Goal: Information Seeking & Learning: Learn about a topic

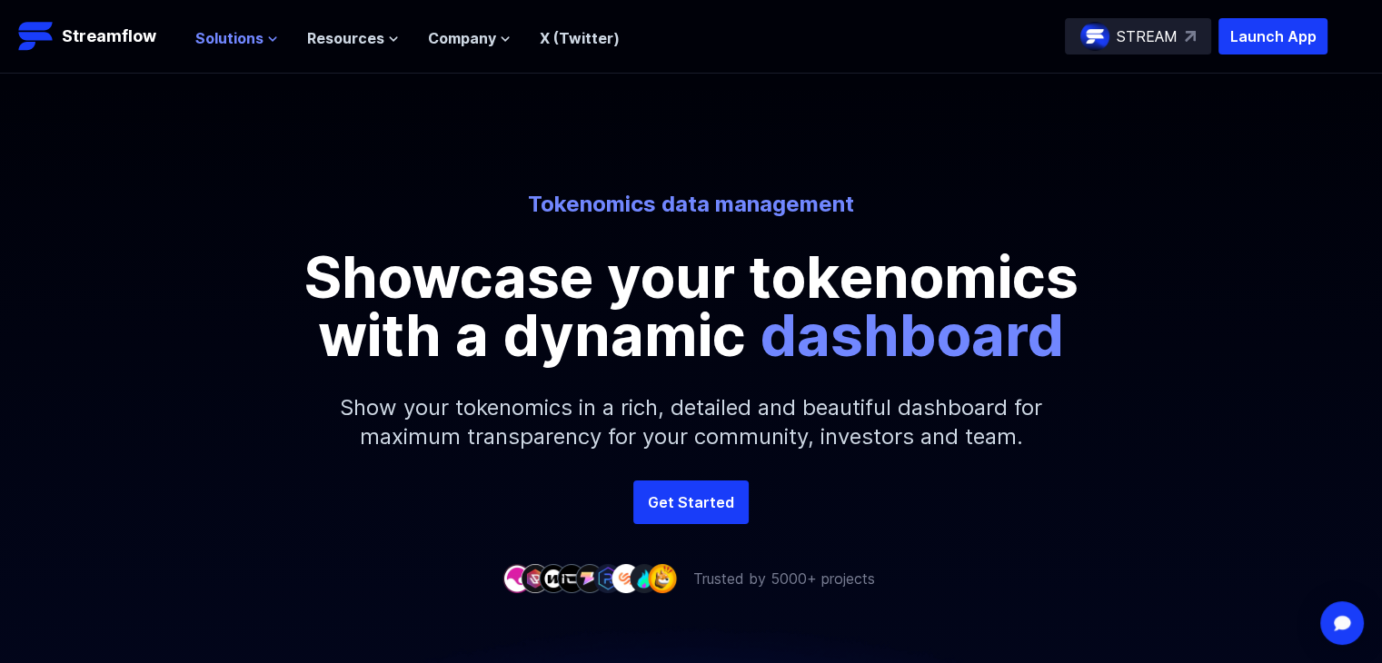
click at [253, 37] on span "Solutions" at bounding box center [229, 38] width 68 height 22
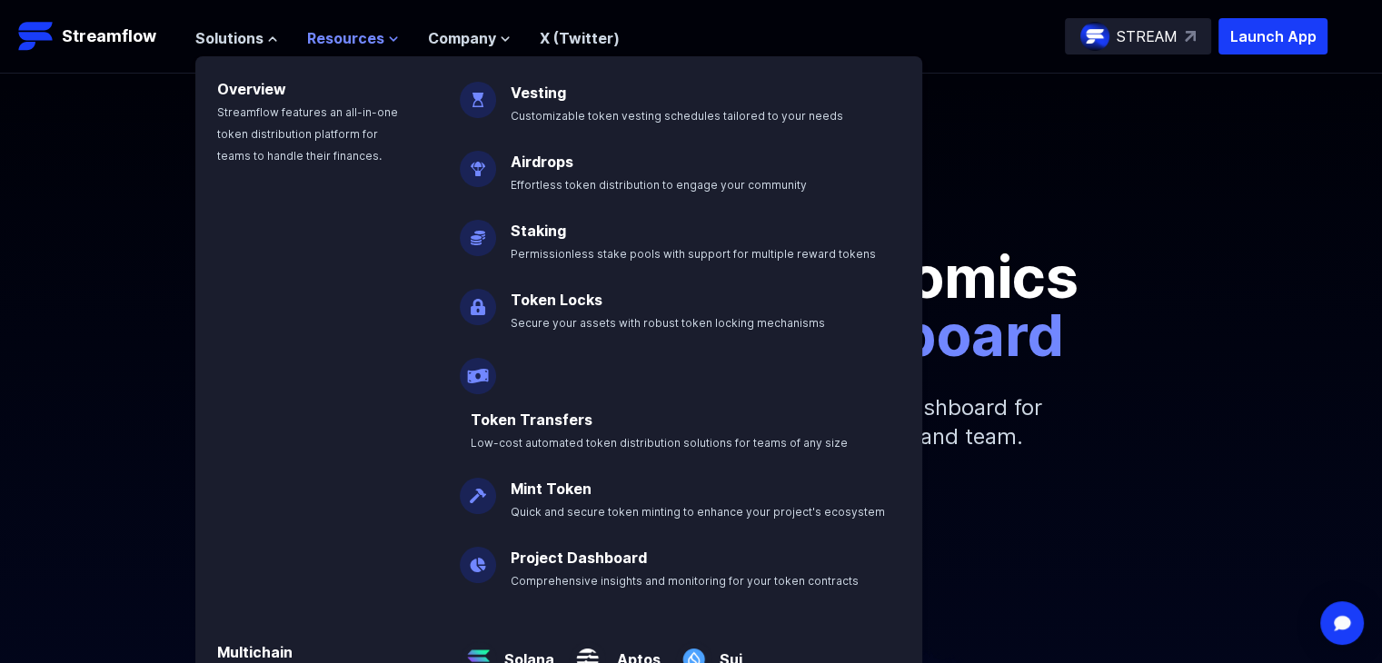
click at [363, 42] on span "Resources" at bounding box center [345, 38] width 77 height 22
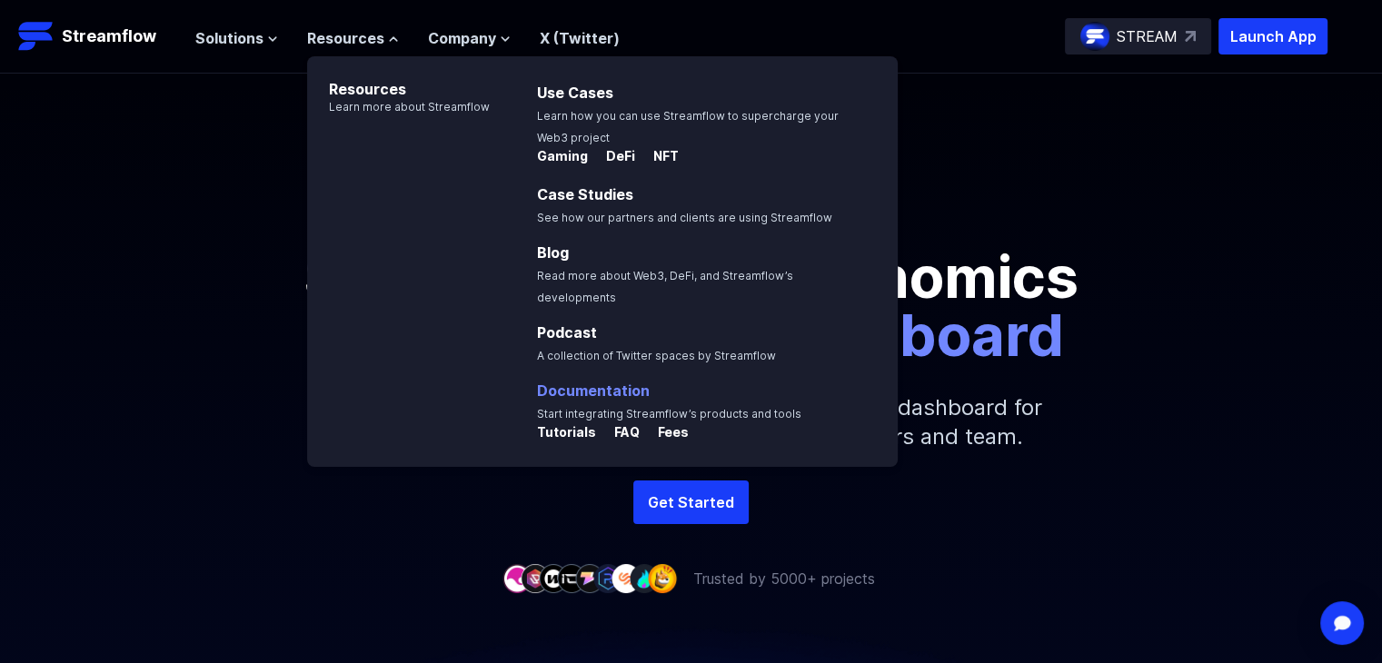
click at [577, 382] on link "Documentation" at bounding box center [593, 391] width 113 height 18
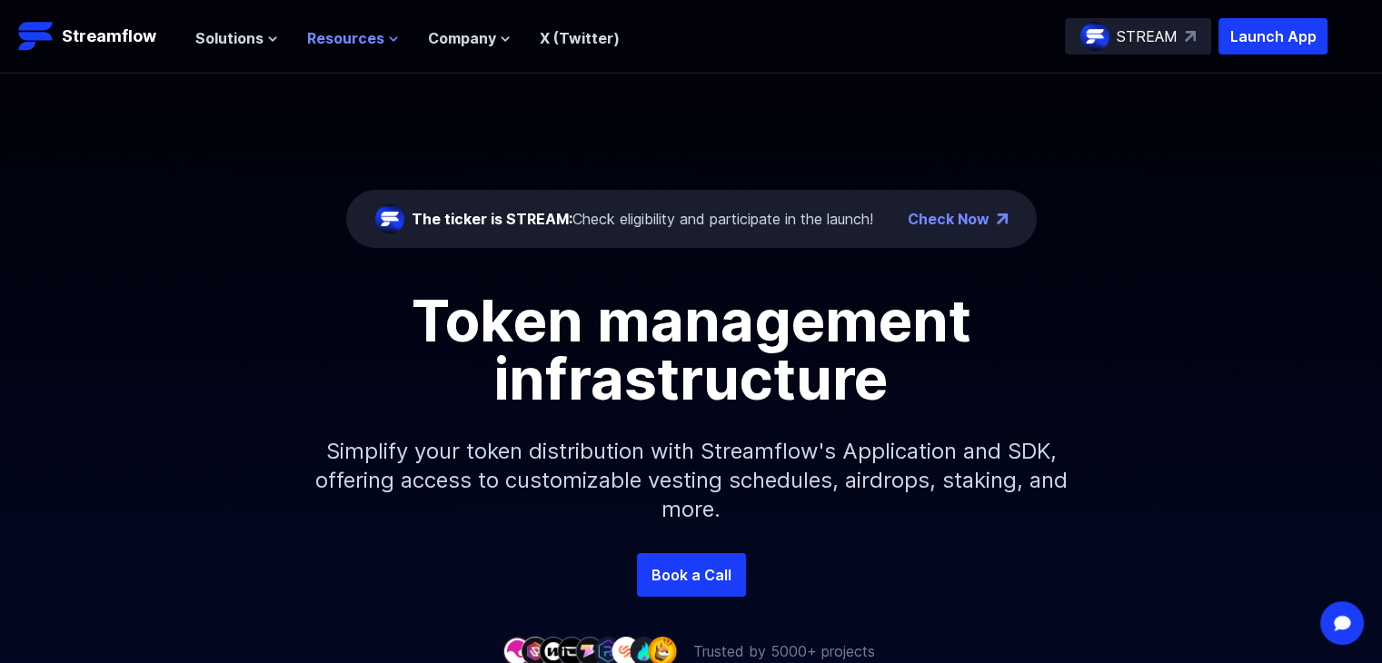
click at [373, 35] on span "Resources" at bounding box center [345, 38] width 77 height 22
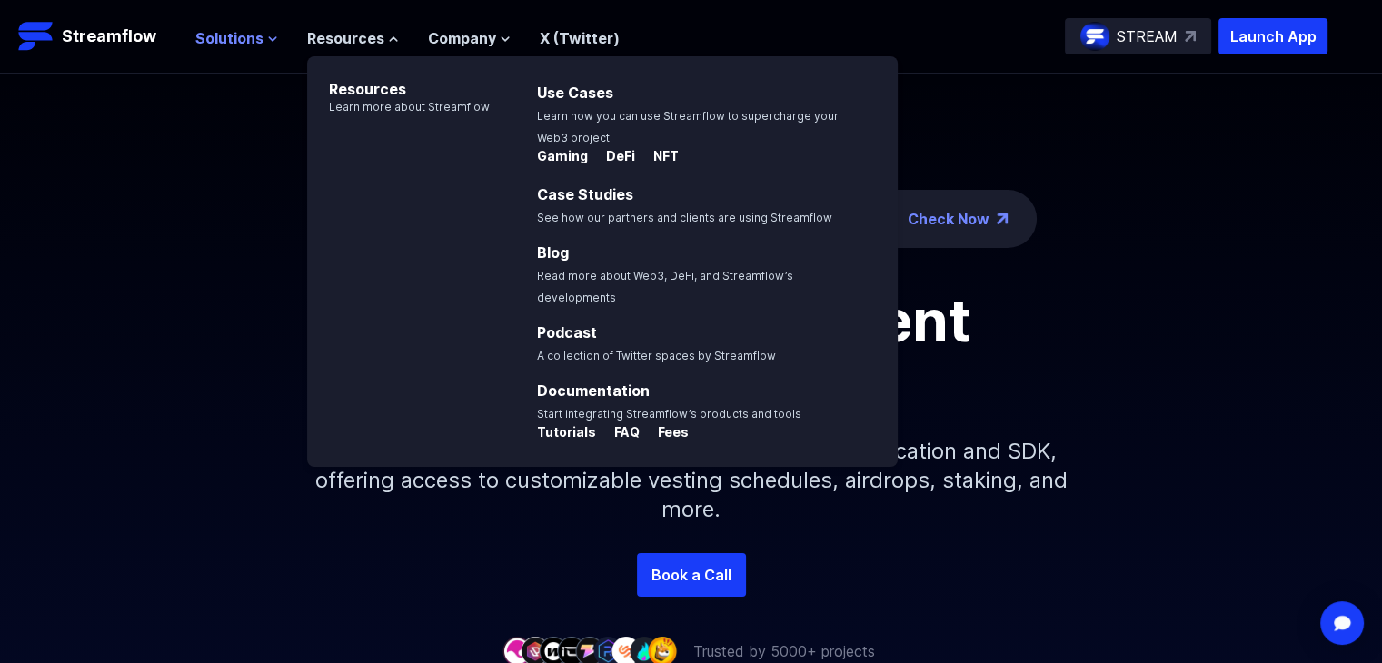
click at [231, 41] on span "Solutions" at bounding box center [229, 38] width 68 height 22
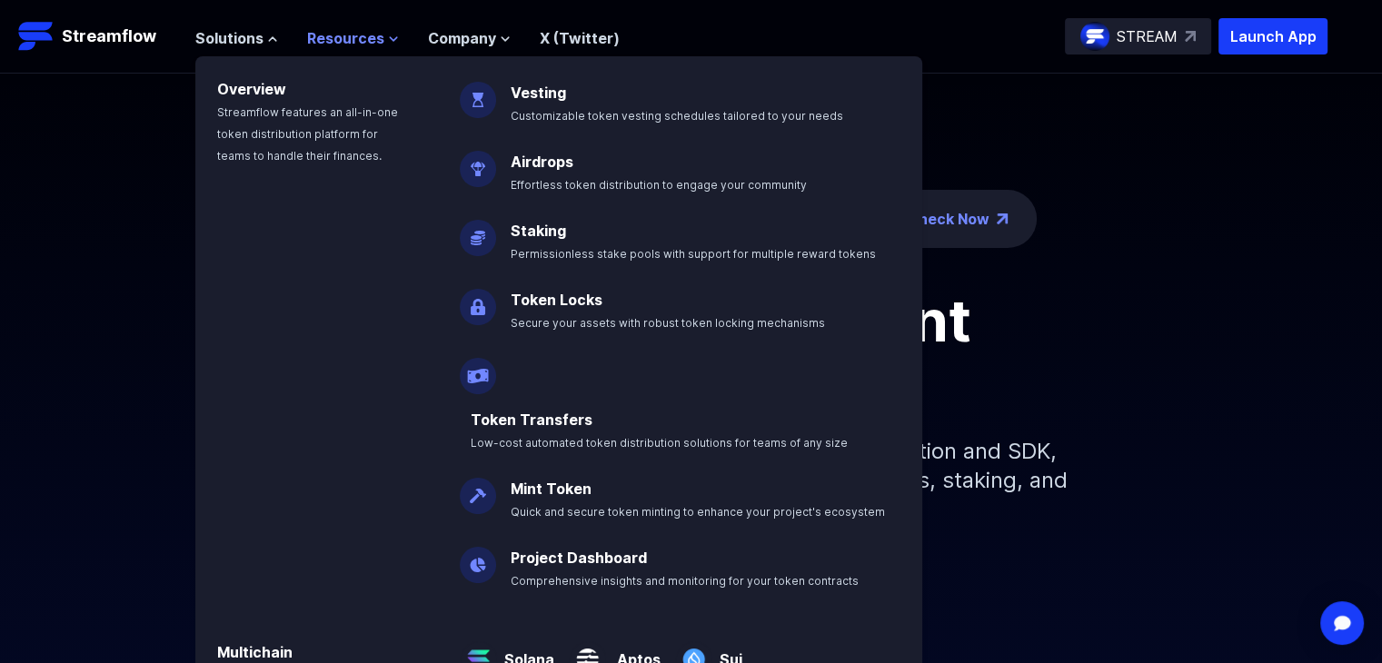
click at [357, 45] on span "Resources" at bounding box center [345, 38] width 77 height 22
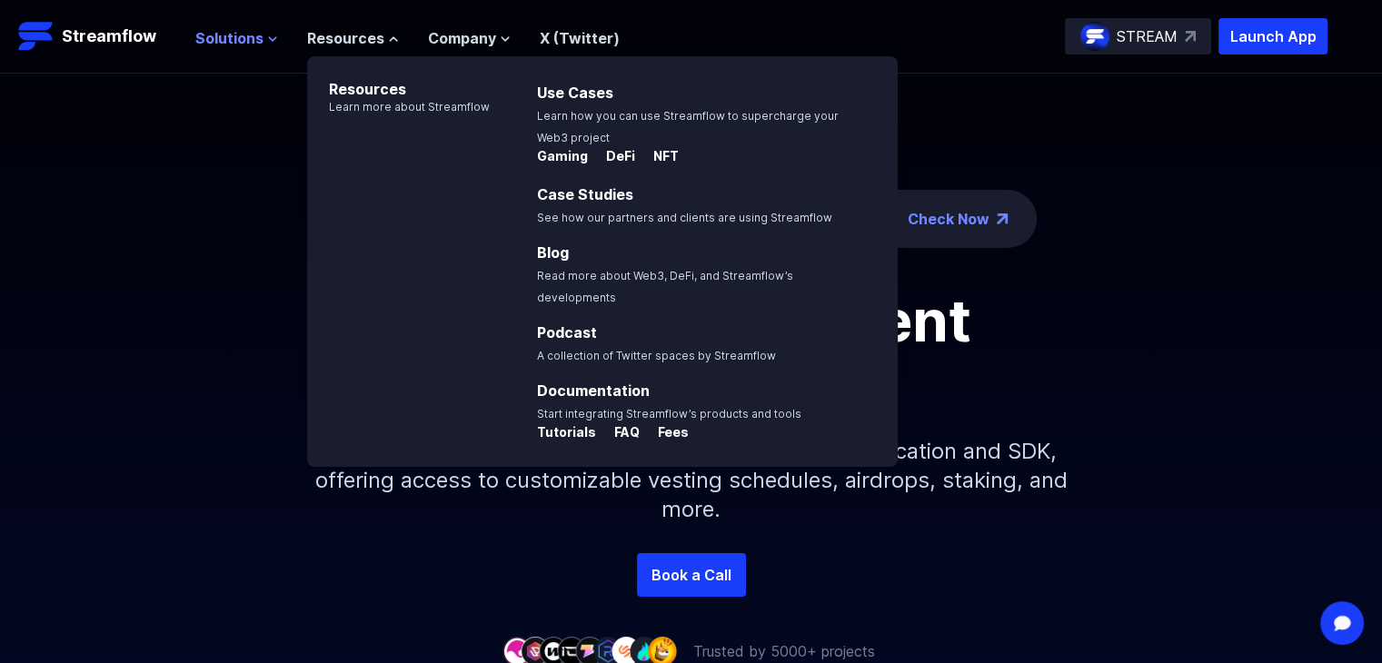
click at [230, 41] on span "Solutions" at bounding box center [229, 38] width 68 height 22
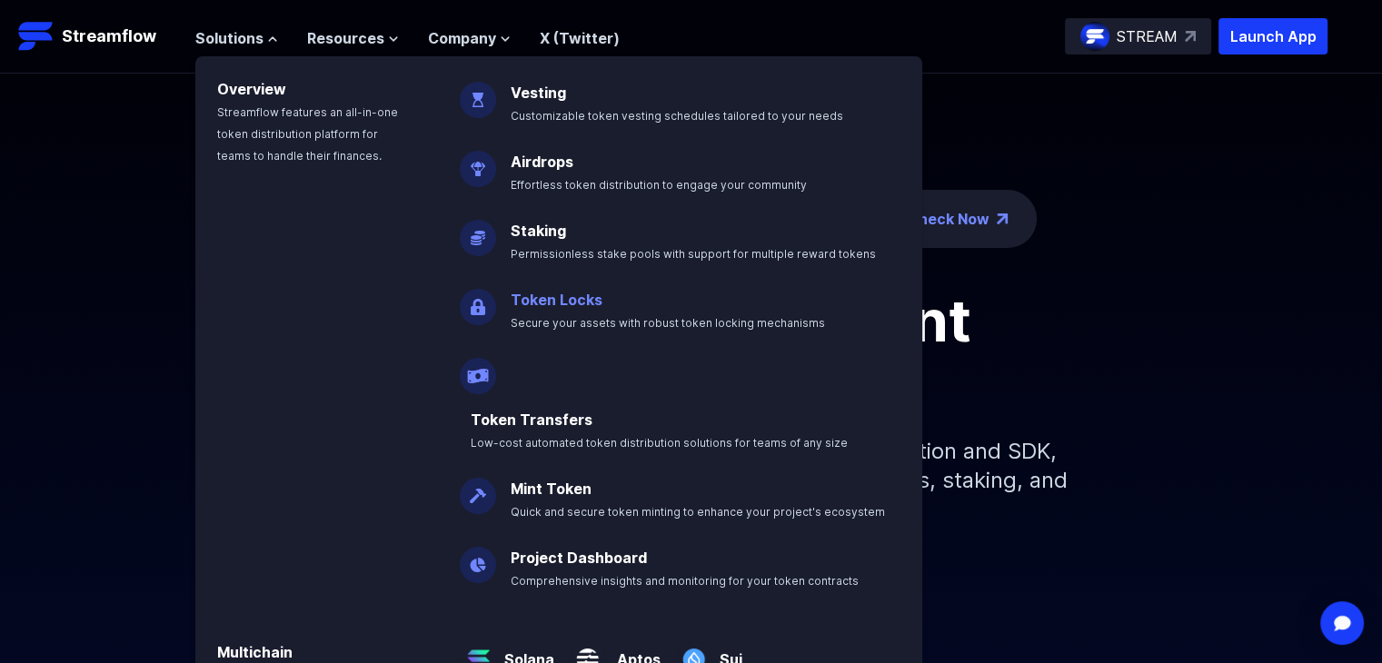
scroll to position [123, 0]
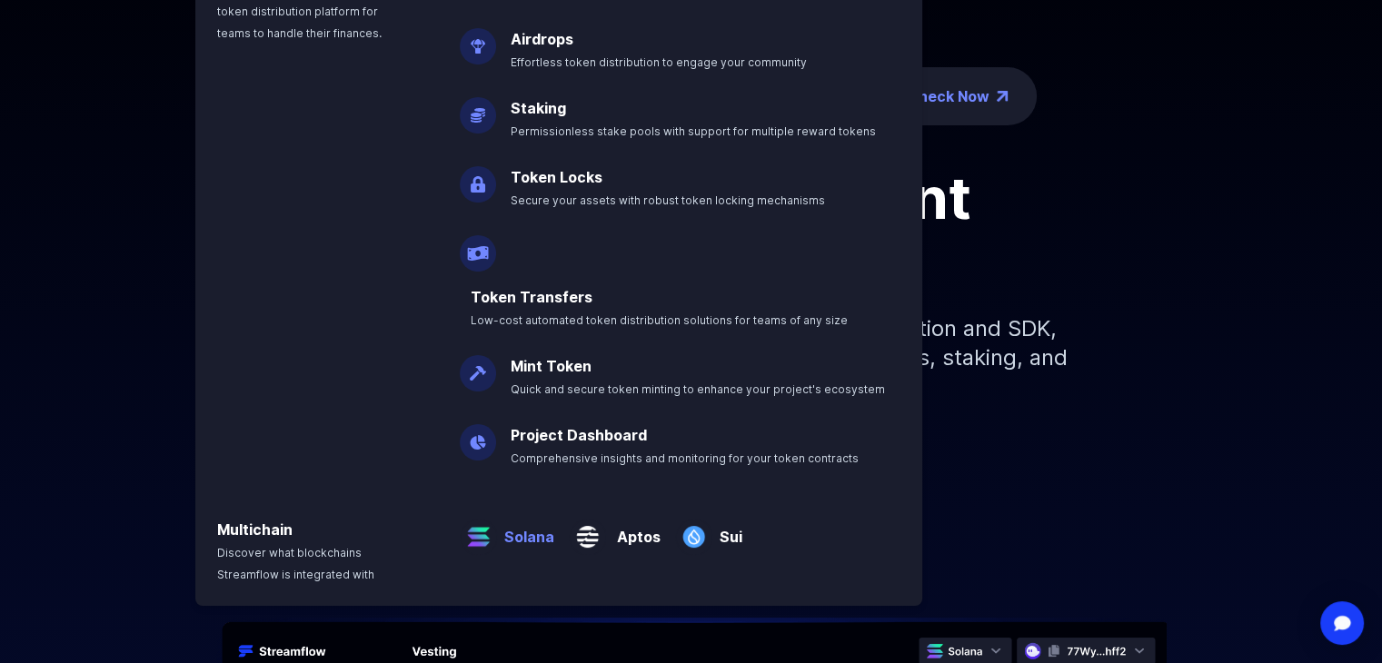
click at [522, 512] on p "Solana" at bounding box center [525, 530] width 57 height 36
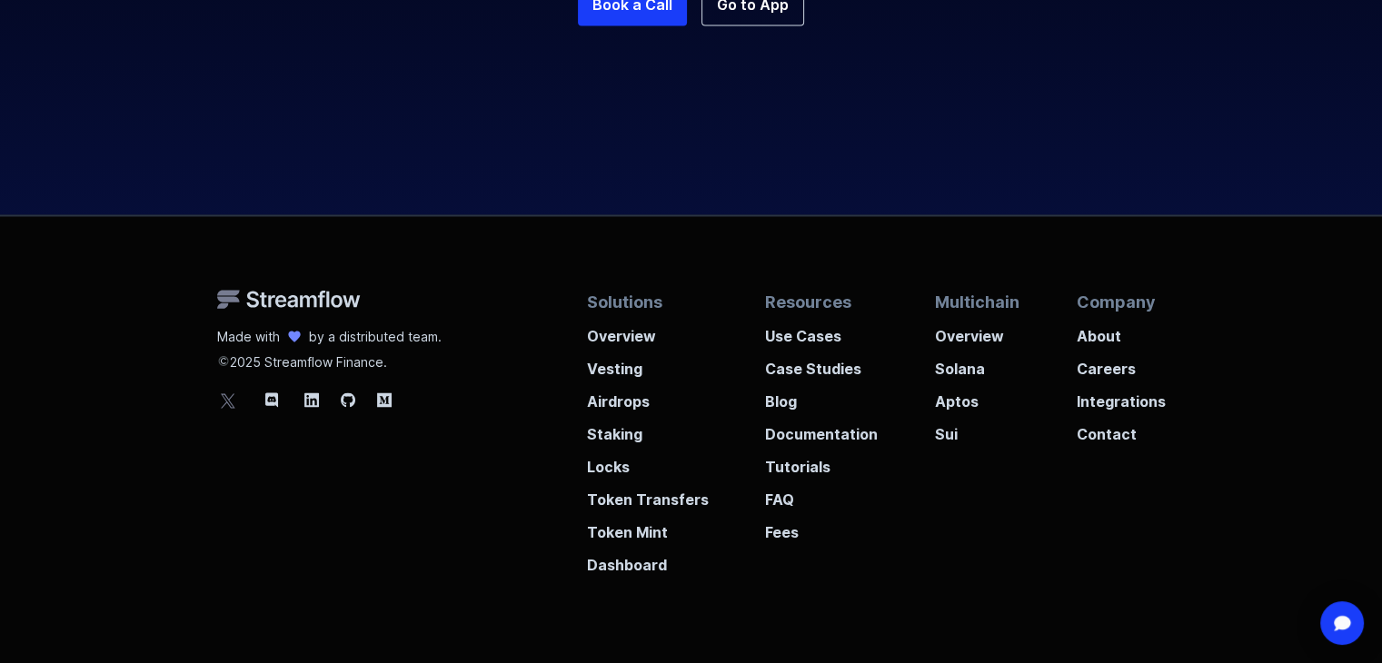
scroll to position [3771, 0]
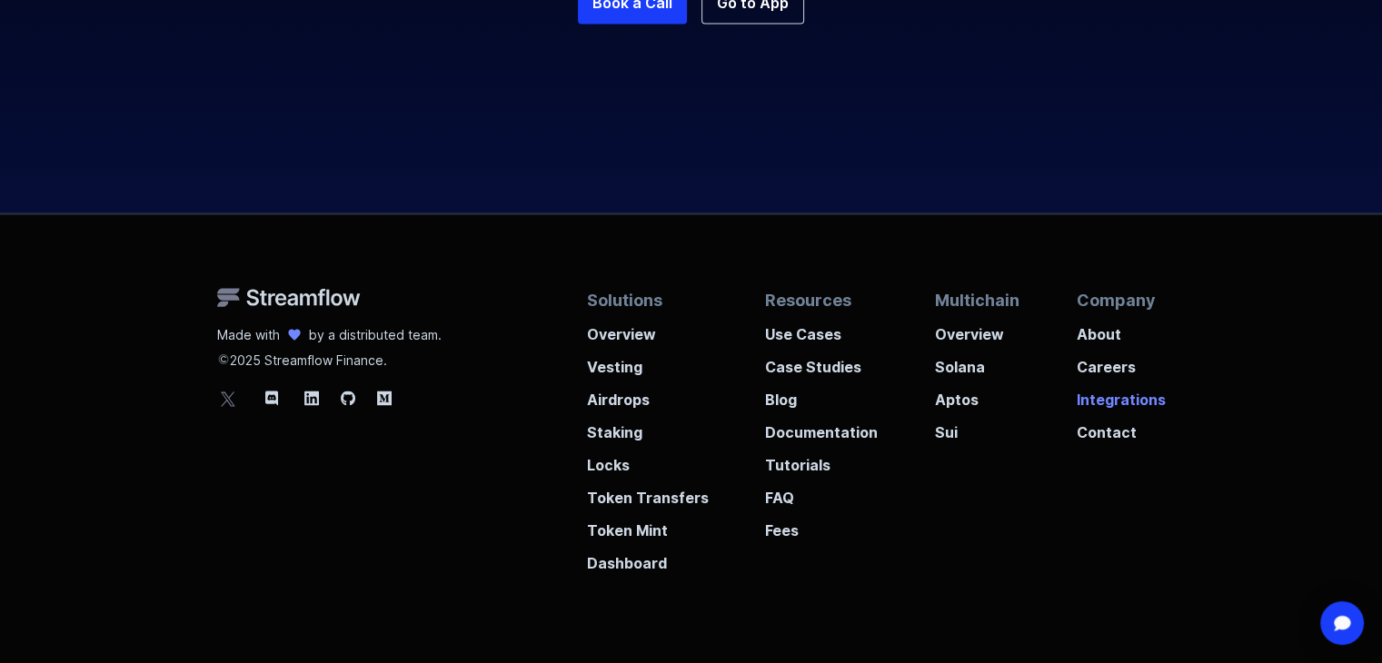
click at [1141, 378] on p "Integrations" at bounding box center [1120, 394] width 89 height 33
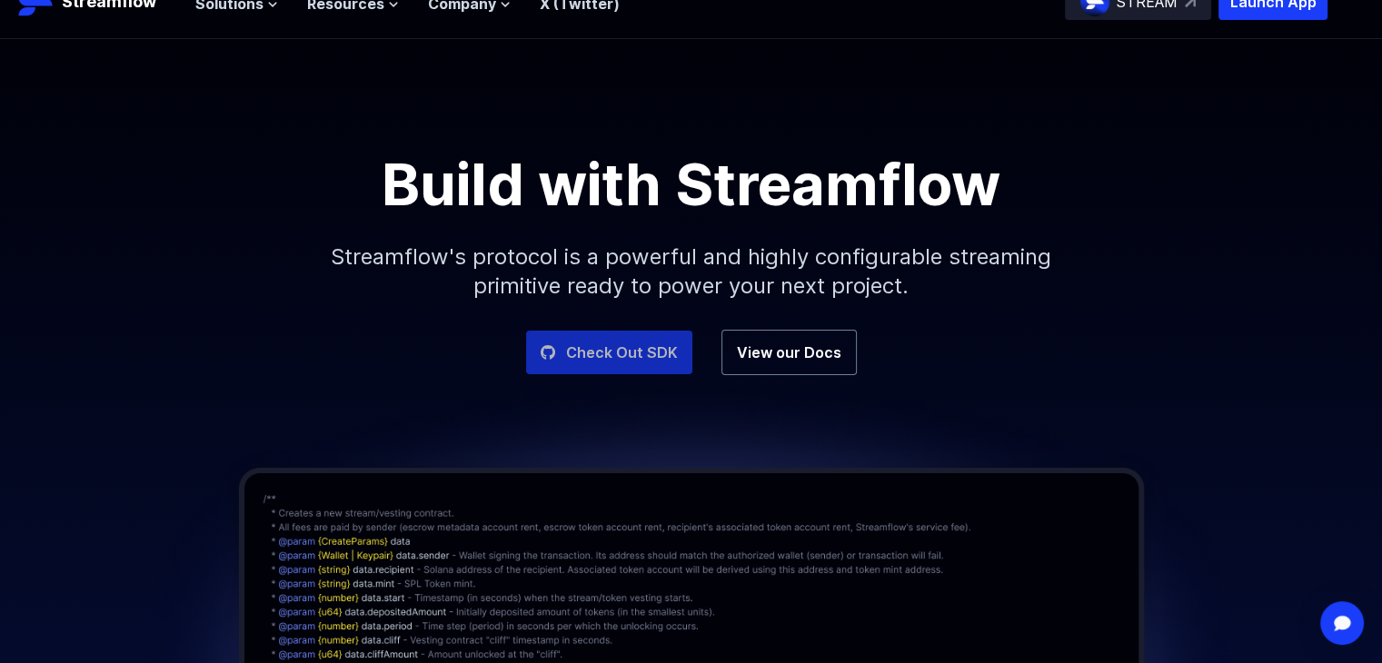
click at [643, 355] on link "Check Out SDK" at bounding box center [609, 353] width 166 height 44
